Goal: Information Seeking & Learning: Learn about a topic

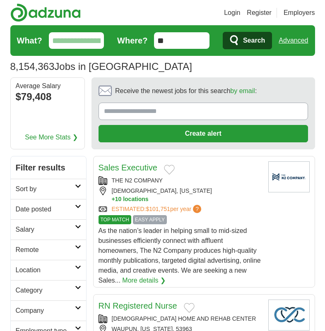
click at [176, 44] on input "**" at bounding box center [181, 40] width 55 height 17
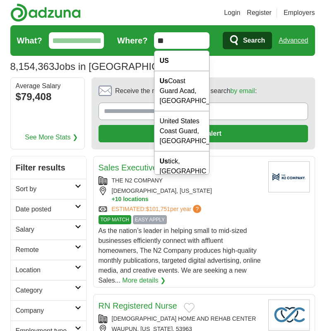
click at [77, 268] on icon at bounding box center [78, 267] width 6 height 4
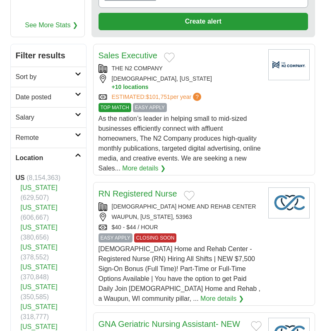
scroll to position [124, 0]
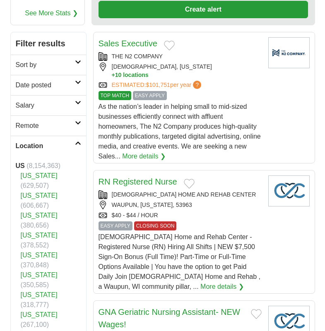
click at [50, 311] on link "[US_STATE]" at bounding box center [39, 314] width 37 height 7
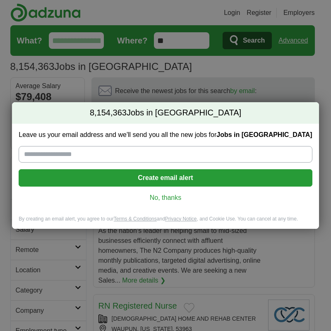
click at [172, 197] on link "No, thanks" at bounding box center [165, 197] width 280 height 9
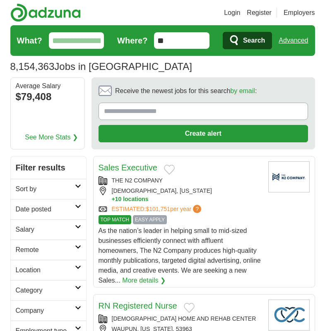
click at [87, 41] on input "What?" at bounding box center [76, 40] width 55 height 17
click at [38, 245] on h2 "Remote" at bounding box center [45, 250] width 59 height 10
click at [44, 270] on link "Remote jobs" at bounding box center [34, 269] width 37 height 7
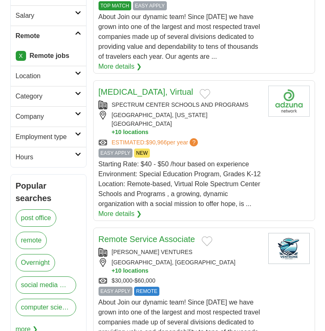
scroll to position [207, 0]
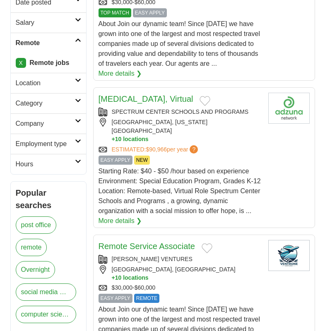
click at [74, 158] on link "Hours" at bounding box center [48, 164] width 75 height 20
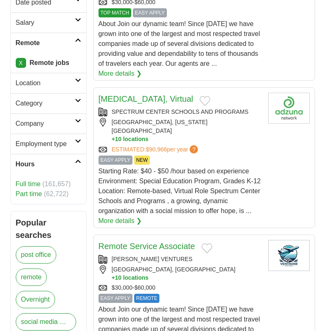
click at [35, 196] on link "Part time" at bounding box center [29, 193] width 26 height 7
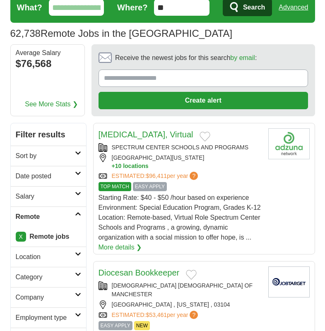
scroll to position [83, 0]
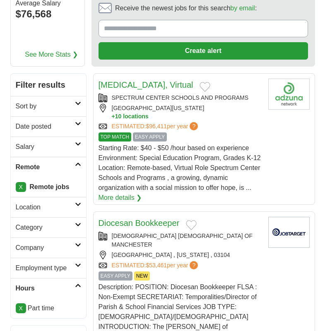
click at [79, 206] on icon at bounding box center [78, 204] width 6 height 4
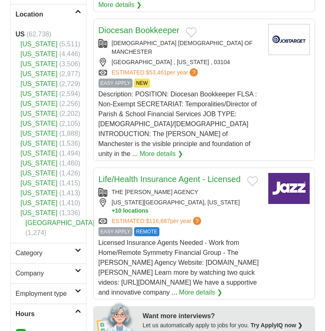
scroll to position [290, 0]
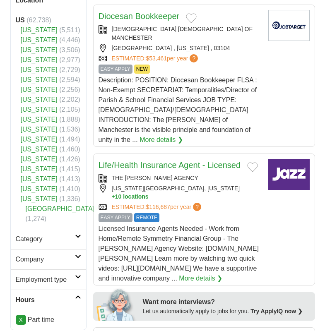
click at [36, 133] on link "[US_STATE]" at bounding box center [39, 129] width 37 height 7
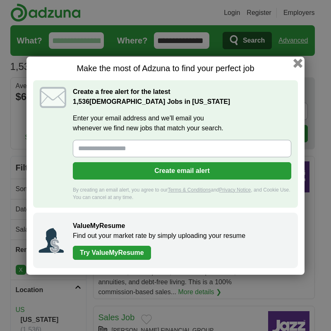
click at [298, 62] on button "button" at bounding box center [297, 62] width 9 height 9
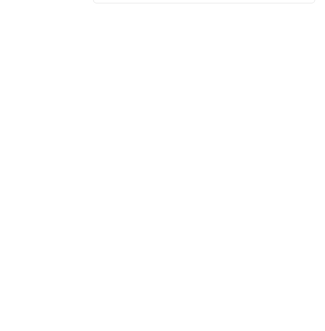
scroll to position [1613, 0]
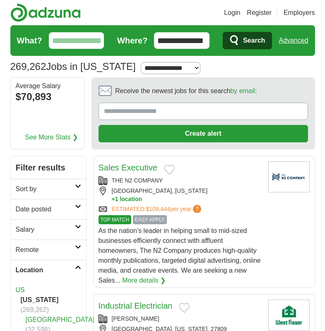
click at [66, 246] on h2 "Remote" at bounding box center [45, 250] width 59 height 10
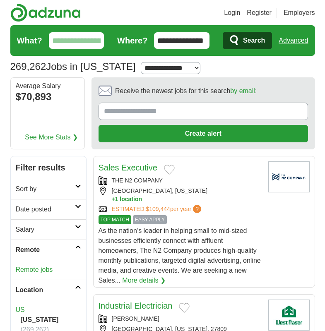
click at [42, 270] on link "Remote jobs" at bounding box center [34, 269] width 37 height 7
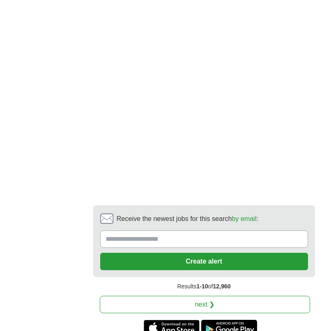
scroll to position [1944, 0]
